Goal: Task Accomplishment & Management: Use online tool/utility

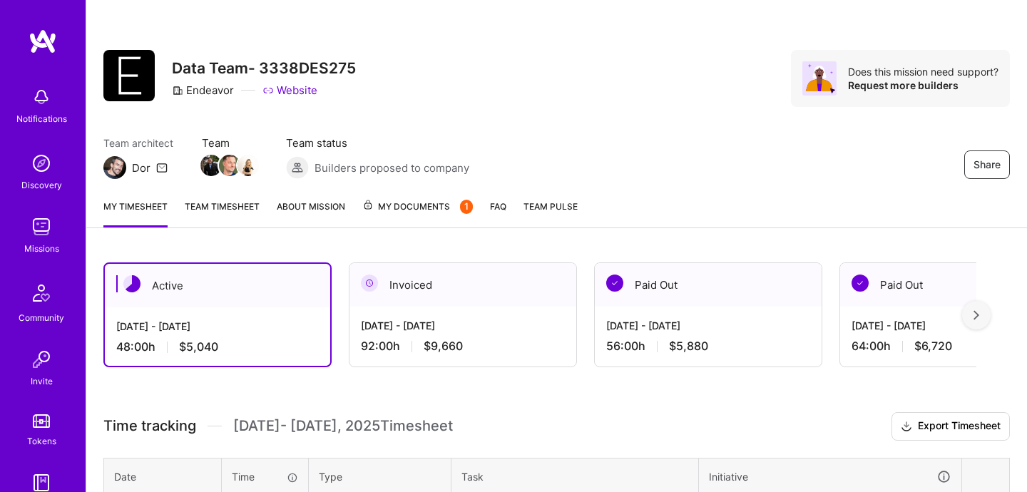
scroll to position [129, 0]
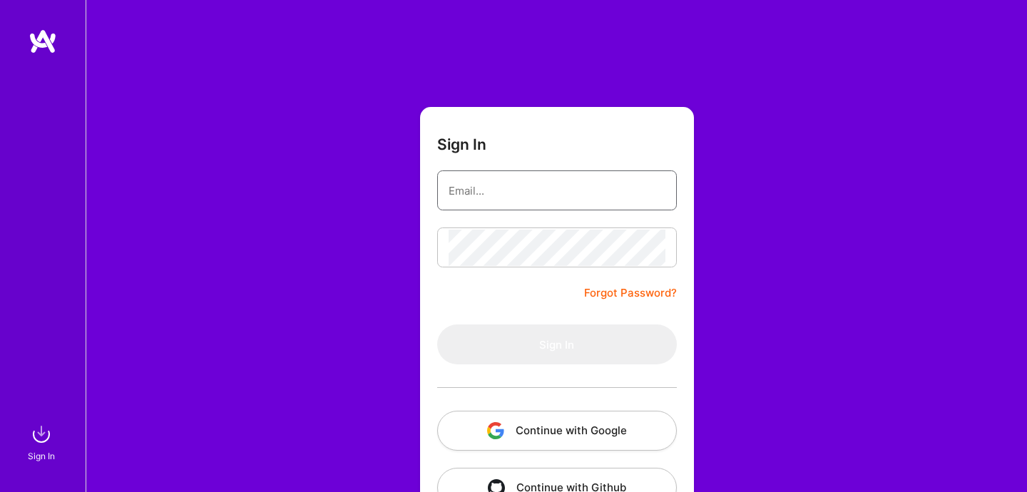
type input "ferrerfc@gmail.com"
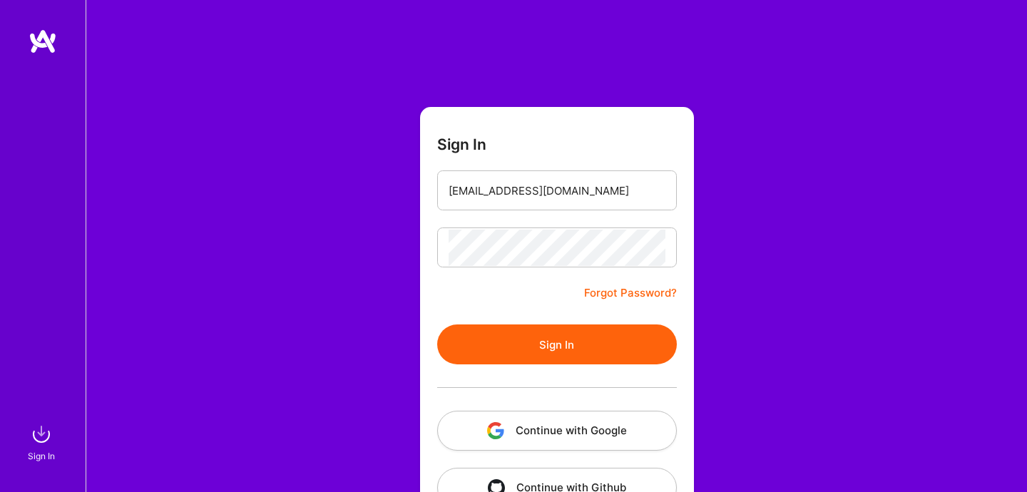
click at [511, 339] on button "Sign In" at bounding box center [557, 344] width 240 height 40
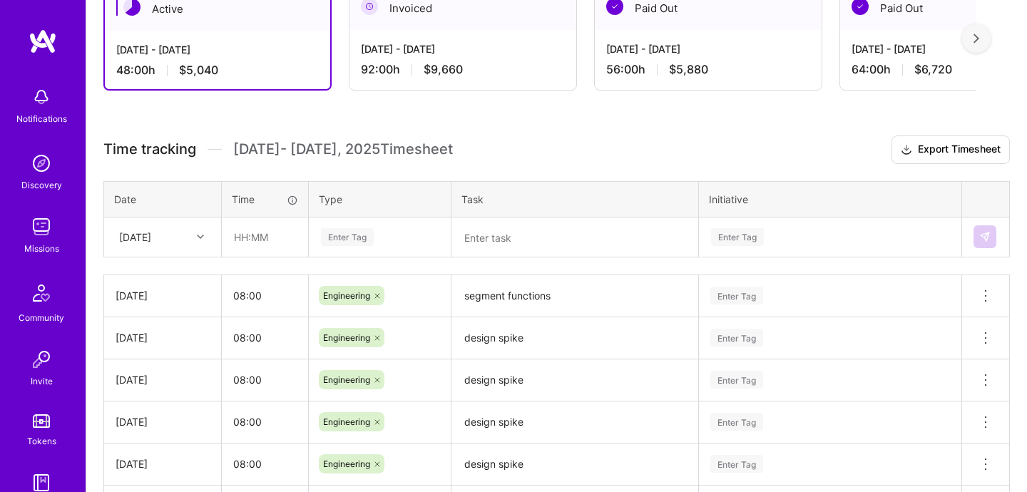
scroll to position [349, 0]
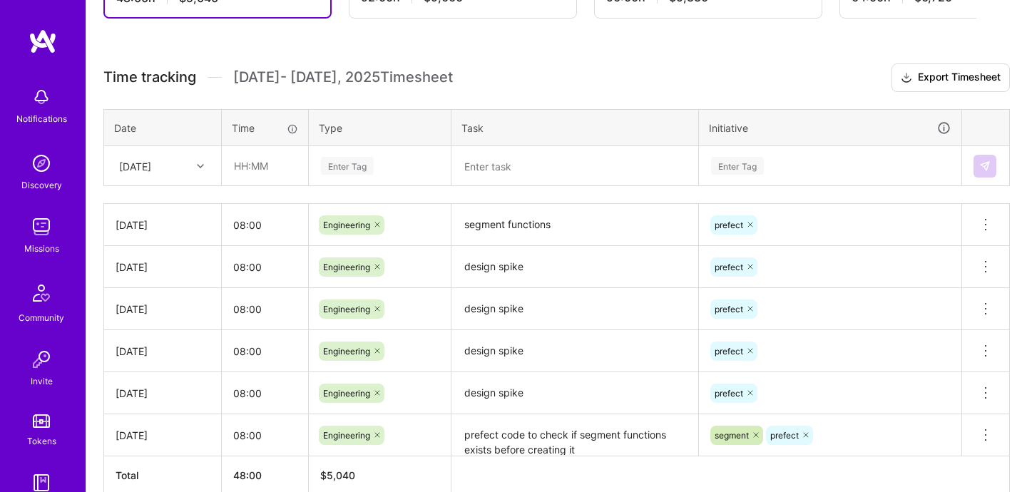
click at [197, 169] on div at bounding box center [202, 166] width 22 height 19
click at [272, 200] on div "Time tracking Aug 1 - Aug 15 , 2025 Timesheet Export Timesheet Date Time Type T…" at bounding box center [556, 278] width 906 height 431
click at [262, 169] on input "text" at bounding box center [264, 166] width 85 height 38
type input "08:00"
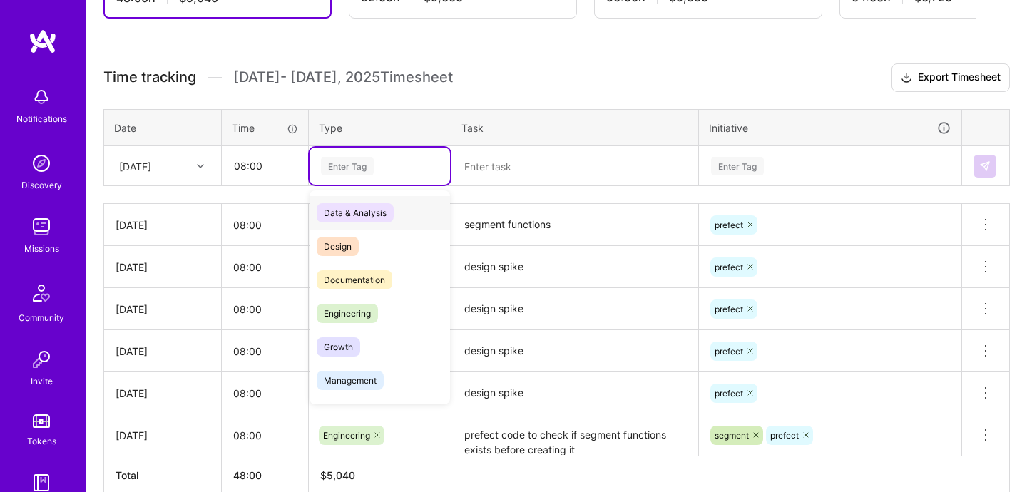
click at [356, 164] on div "Enter Tag" at bounding box center [347, 166] width 53 height 22
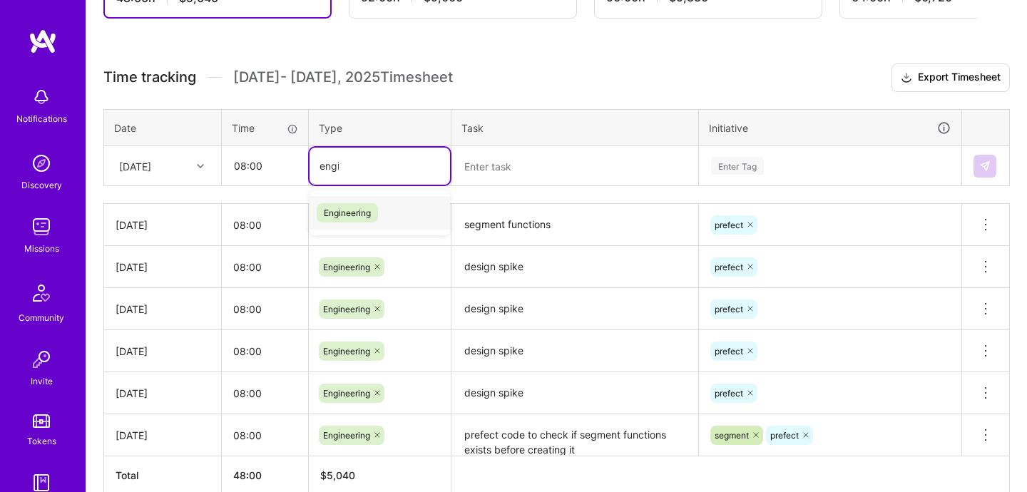
type input "engin"
click at [361, 208] on span "Engineering" at bounding box center [347, 212] width 61 height 19
click at [518, 175] on textarea at bounding box center [575, 166] width 244 height 37
